Goal: Task Accomplishment & Management: Use online tool/utility

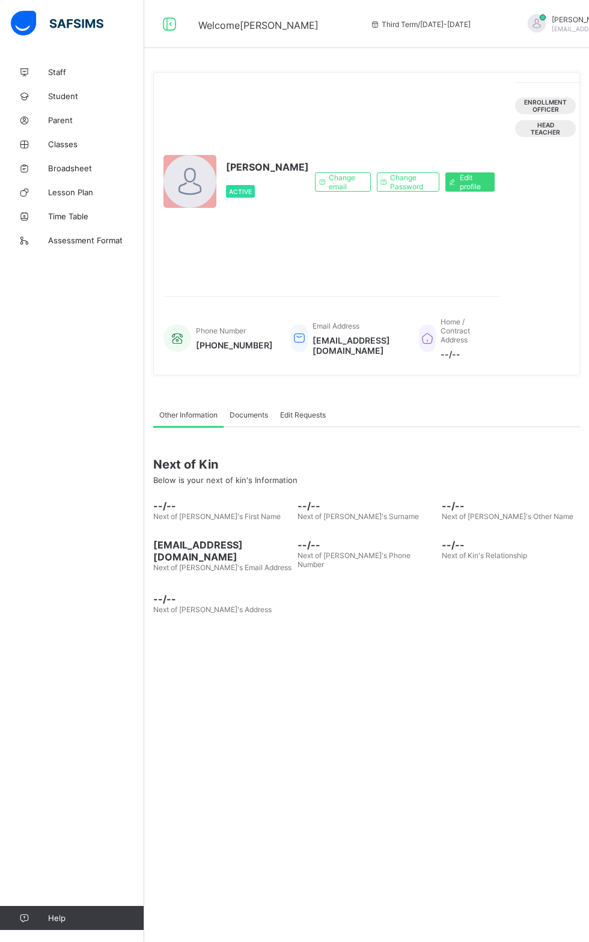
click at [100, 132] on link "Classes" at bounding box center [72, 144] width 144 height 24
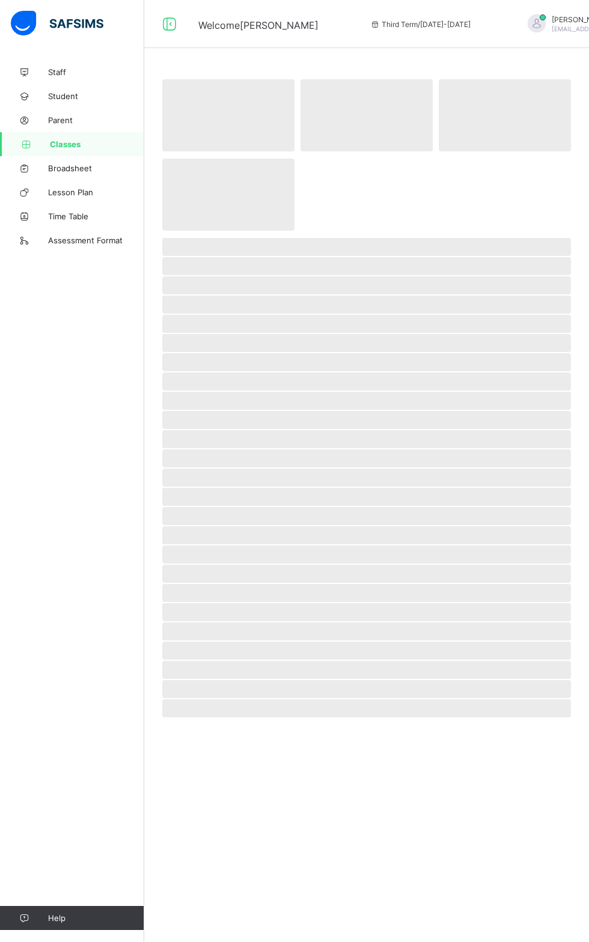
click at [107, 144] on span "Classes" at bounding box center [97, 144] width 94 height 10
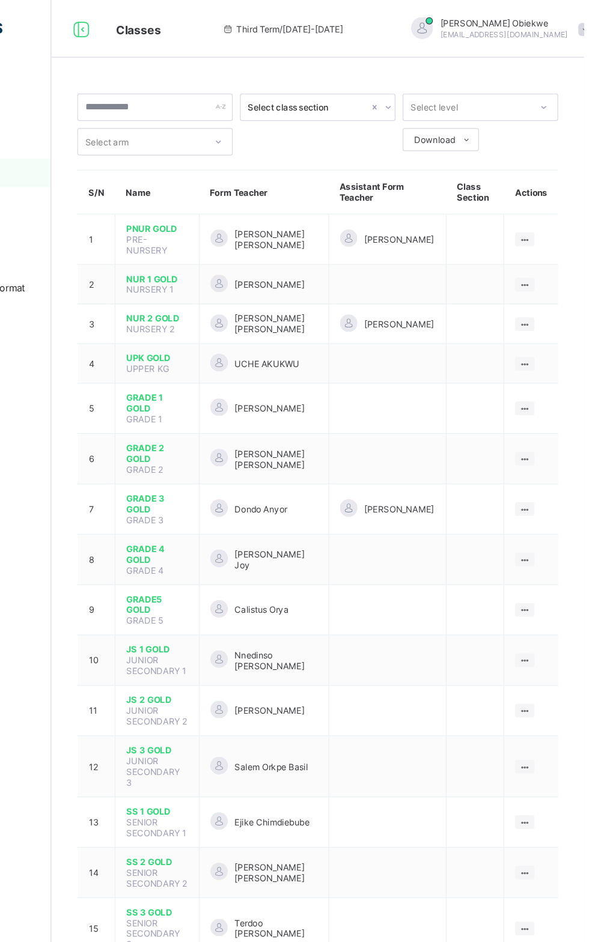
click at [0, 0] on ul "View Class Assign form Teacher" at bounding box center [0, 0] width 0 height 0
click at [0, 0] on icon at bounding box center [0, 0] width 0 height 0
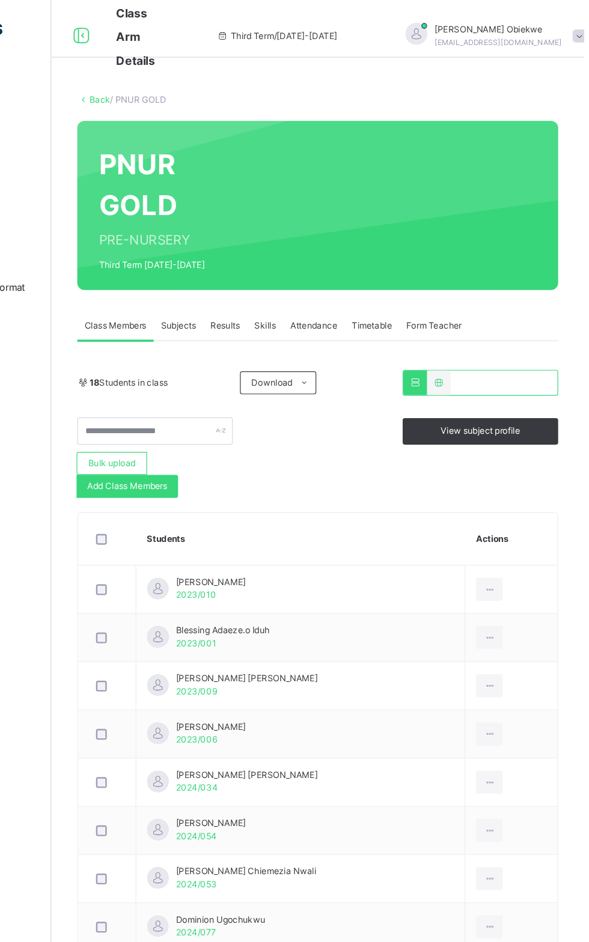
click at [266, 481] on span "[PERSON_NAME]" at bounding box center [277, 486] width 58 height 11
click at [245, 274] on span "Subjects" at bounding box center [250, 272] width 29 height 11
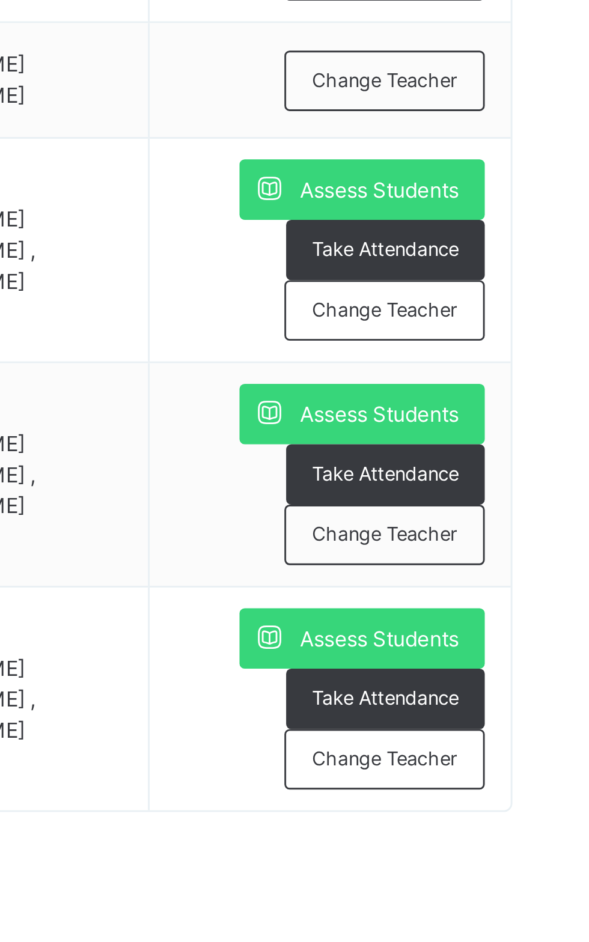
click at [515, 690] on span "Take Attendance" at bounding box center [523, 692] width 51 height 10
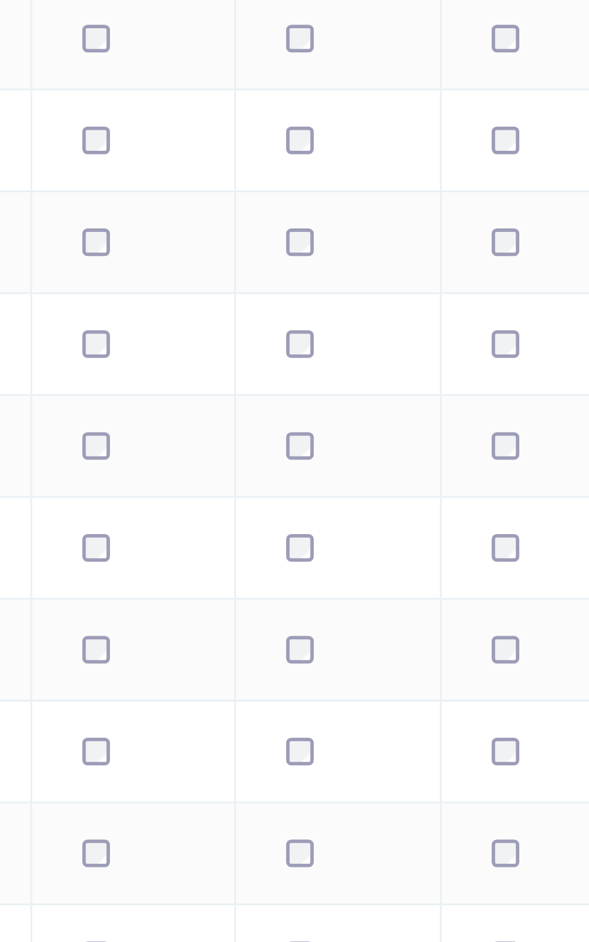
click at [273, 429] on td "[PERSON_NAME] [PERSON_NAME] 2024/034" at bounding box center [152, 411] width 242 height 35
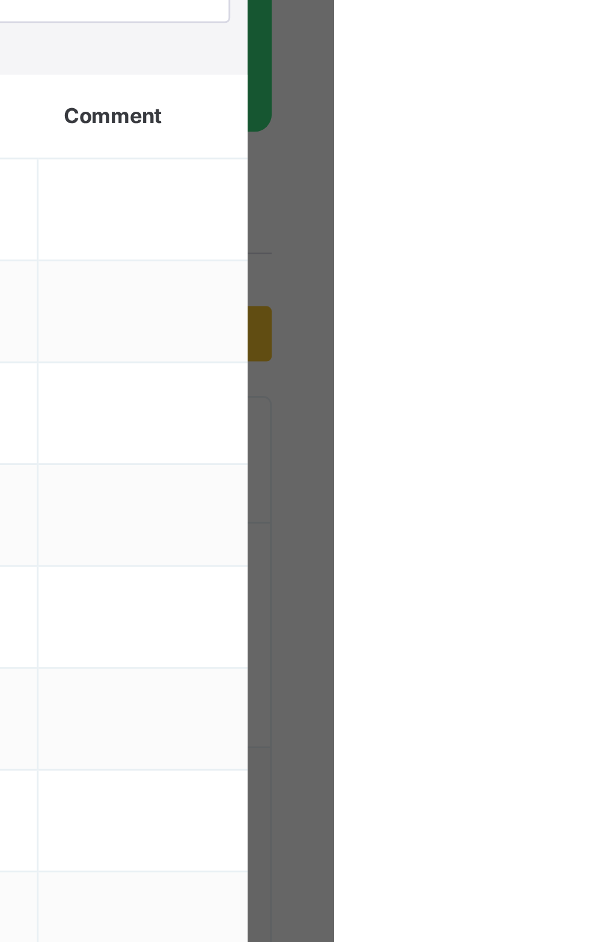
click at [547, 78] on div "×" at bounding box center [540, 65] width 11 height 25
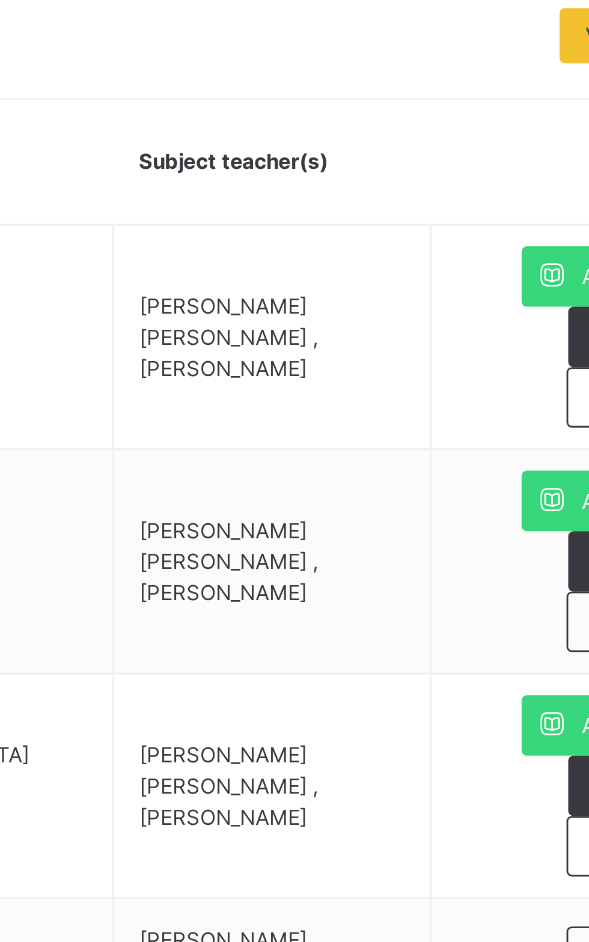
click at [524, 666] on span "Assess Students" at bounding box center [520, 671] width 55 height 11
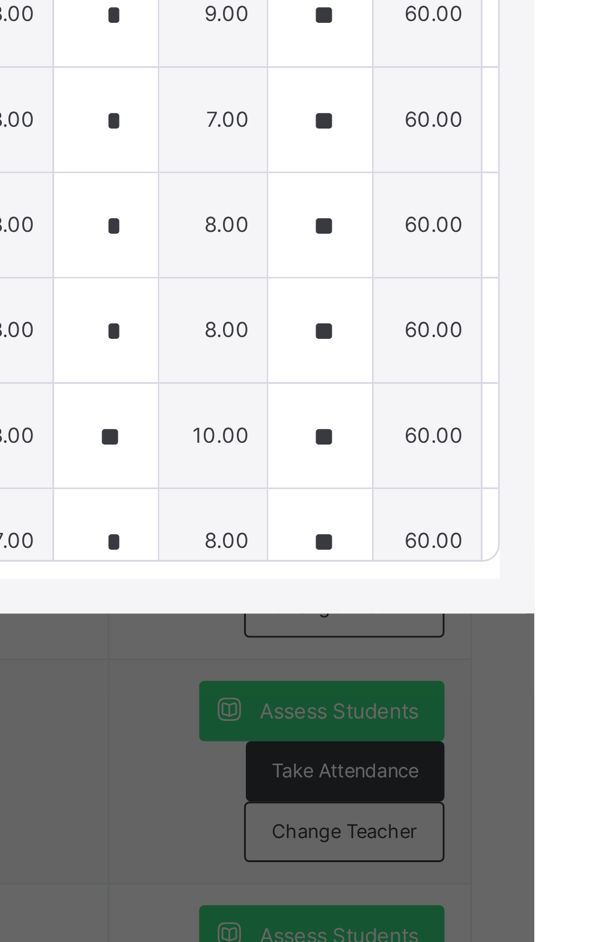
click at [147, 452] on div "[PERSON_NAME] 2023/010" at bounding box center [105, 470] width 185 height 36
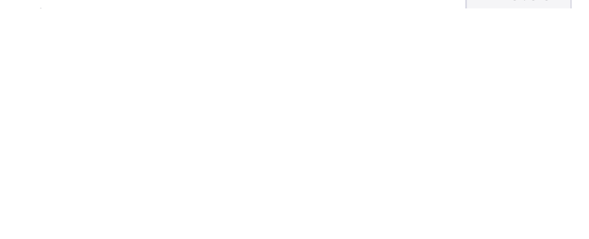
scroll to position [352, 0]
click at [108, 288] on div "**********" at bounding box center [294, 70] width 589 height 447
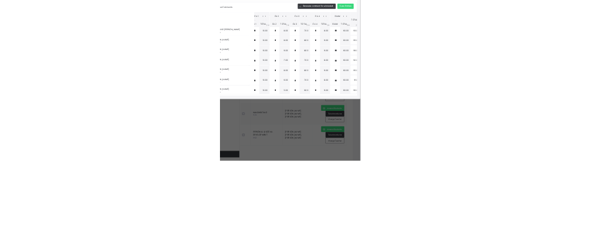
scroll to position [105, 0]
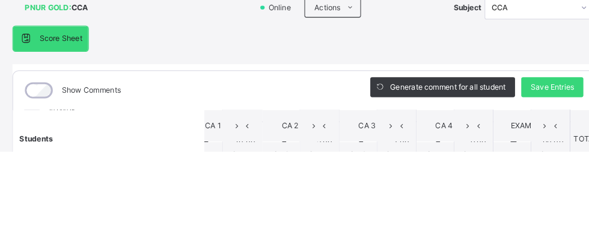
click at [198, 254] on th "Students" at bounding box center [106, 226] width 186 height 56
click at [120, 249] on th "Students" at bounding box center [106, 226] width 186 height 56
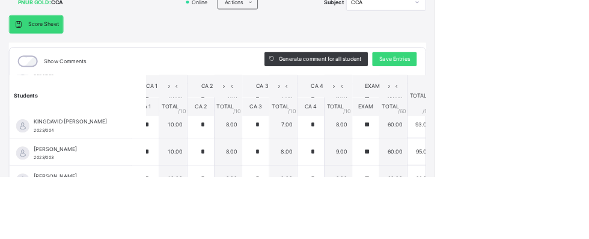
scroll to position [100, 0]
